Goal: Task Accomplishment & Management: Use online tool/utility

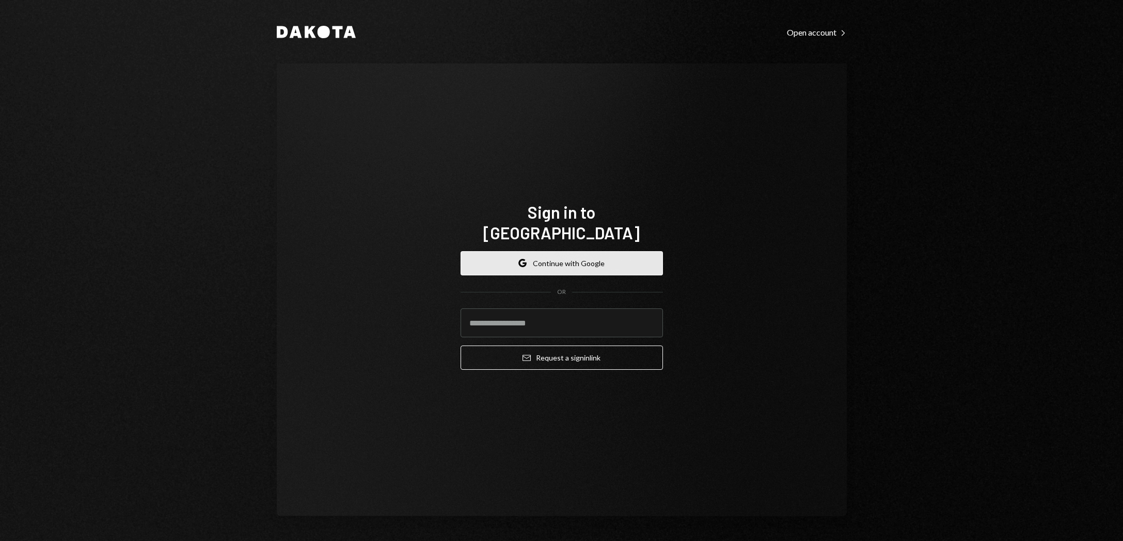
click at [569, 254] on button "Google Continue with Google" at bounding box center [561, 263] width 202 height 24
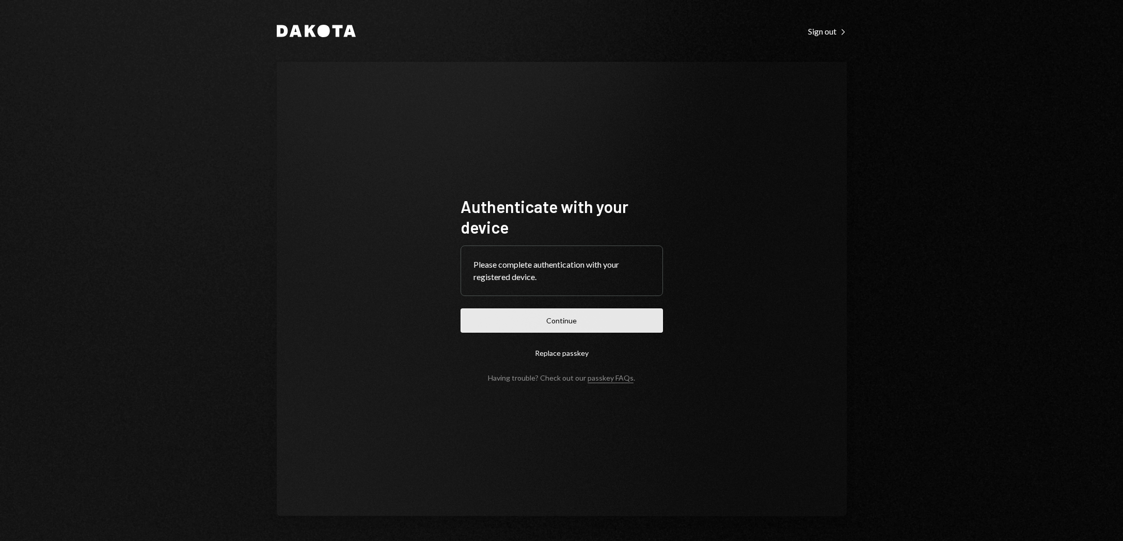
click at [584, 317] on button "Continue" at bounding box center [561, 321] width 202 height 24
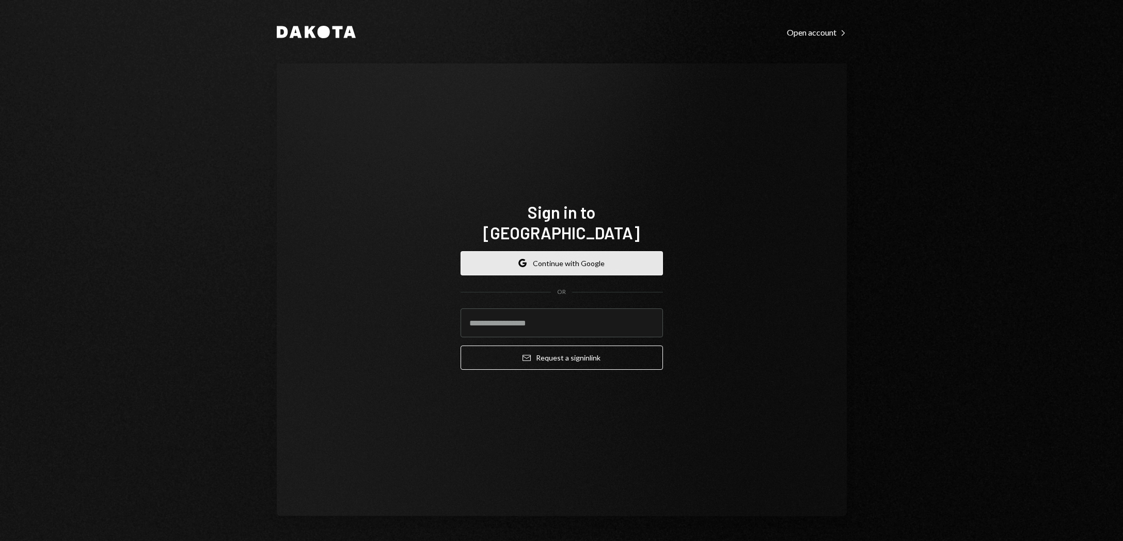
click at [554, 257] on button "Google Continue with Google" at bounding box center [561, 263] width 202 height 24
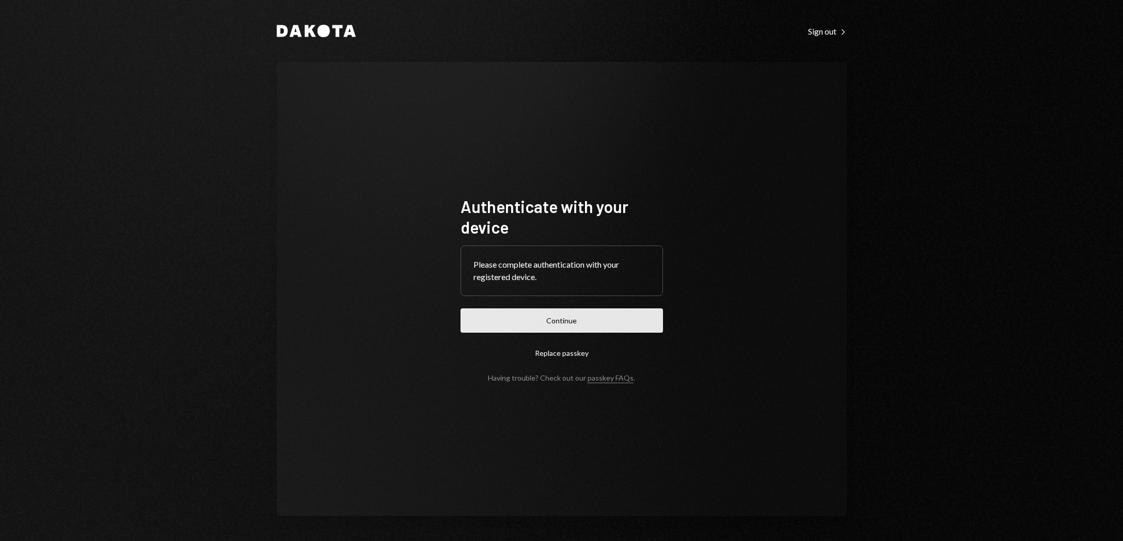
click at [561, 321] on button "Continue" at bounding box center [561, 321] width 202 height 24
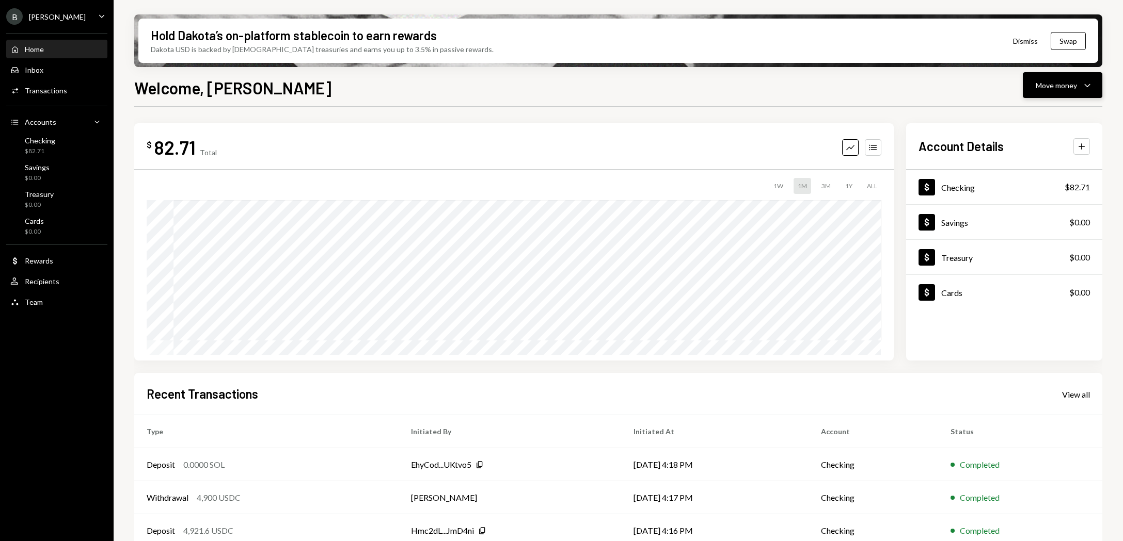
click at [1030, 92] on button "Move money Caret Down" at bounding box center [1062, 85] width 79 height 26
click at [1027, 168] on div "Deposit" at bounding box center [1053, 162] width 75 height 11
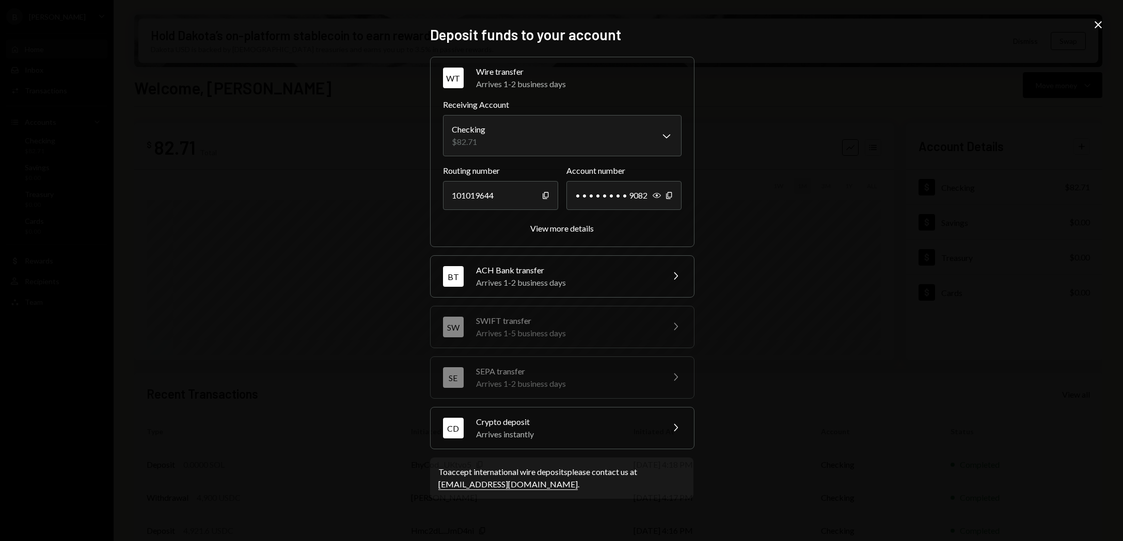
click at [547, 444] on div "CD Crypto deposit Arrives instantly Chevron Right" at bounding box center [562, 428] width 263 height 41
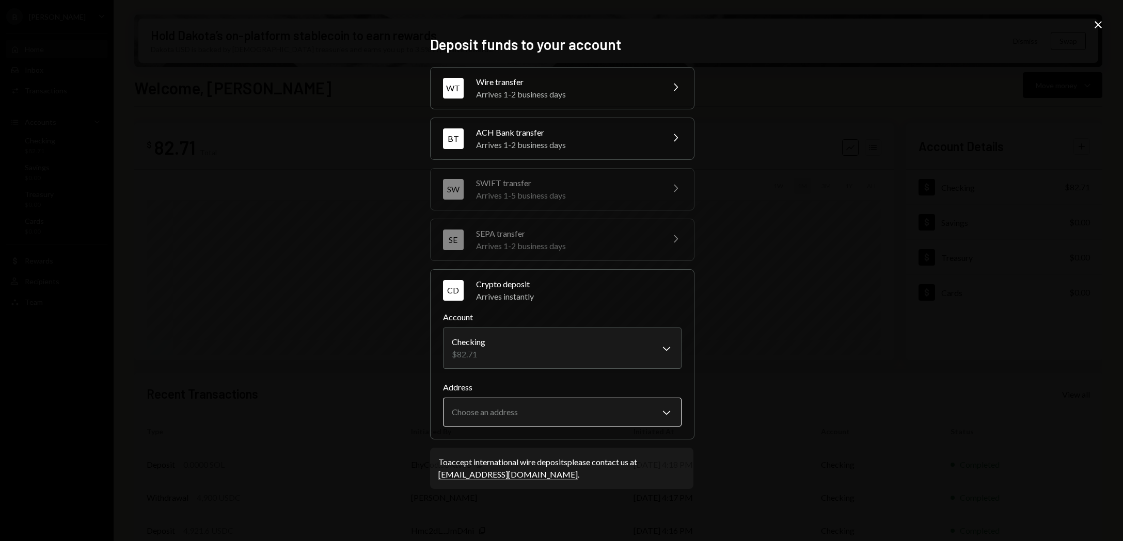
click at [545, 410] on body "B Billy Bets Caret Down Home Home Inbox Inbox Activities Transactions Accounts …" at bounding box center [561, 270] width 1123 height 541
select select "**********"
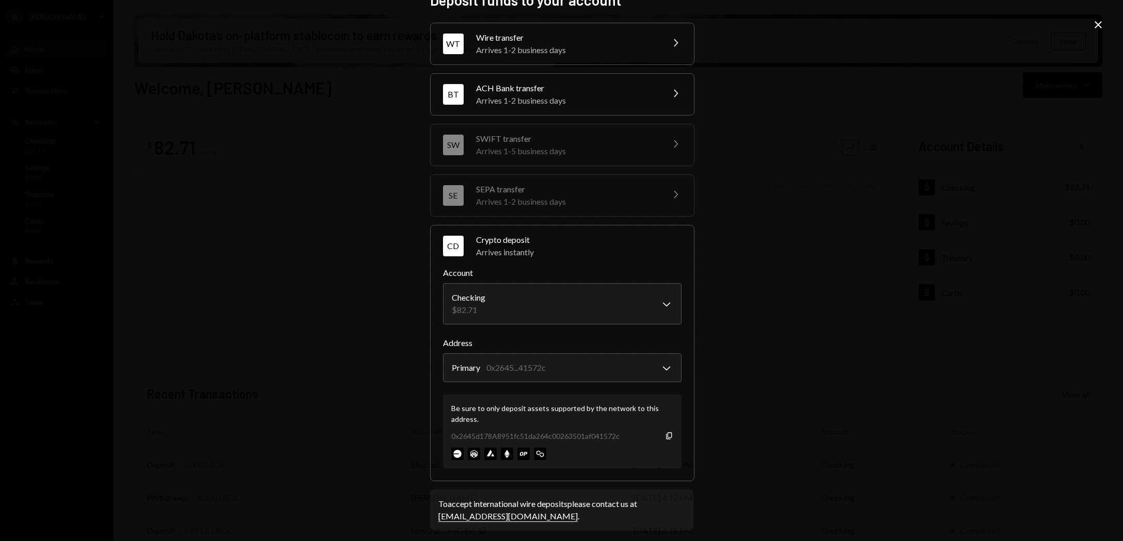
scroll to position [27, 0]
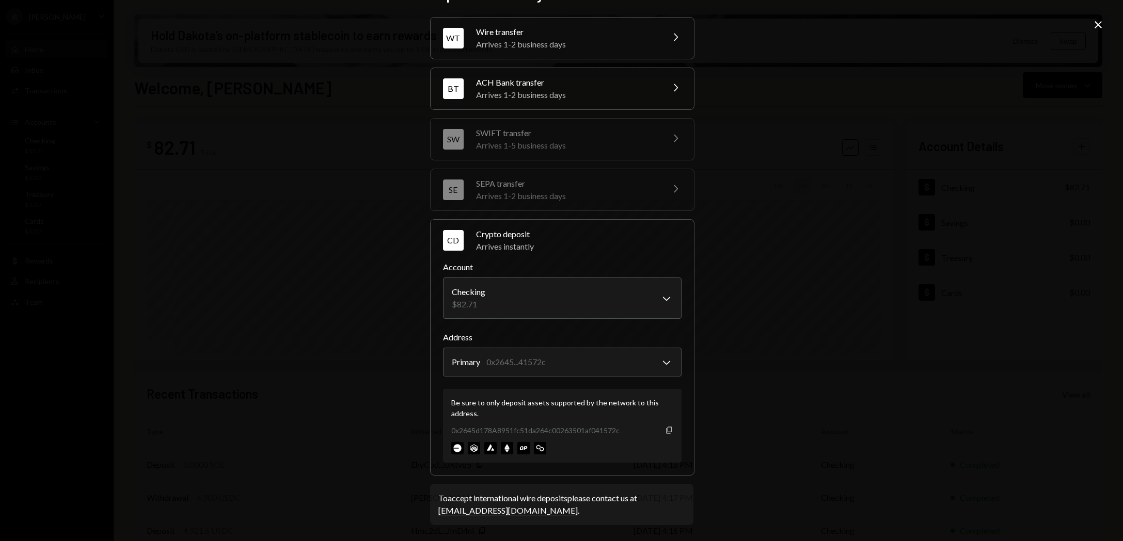
click at [666, 434] on icon "Copy" at bounding box center [669, 430] width 8 height 8
